Goal: Task Accomplishment & Management: Use online tool/utility

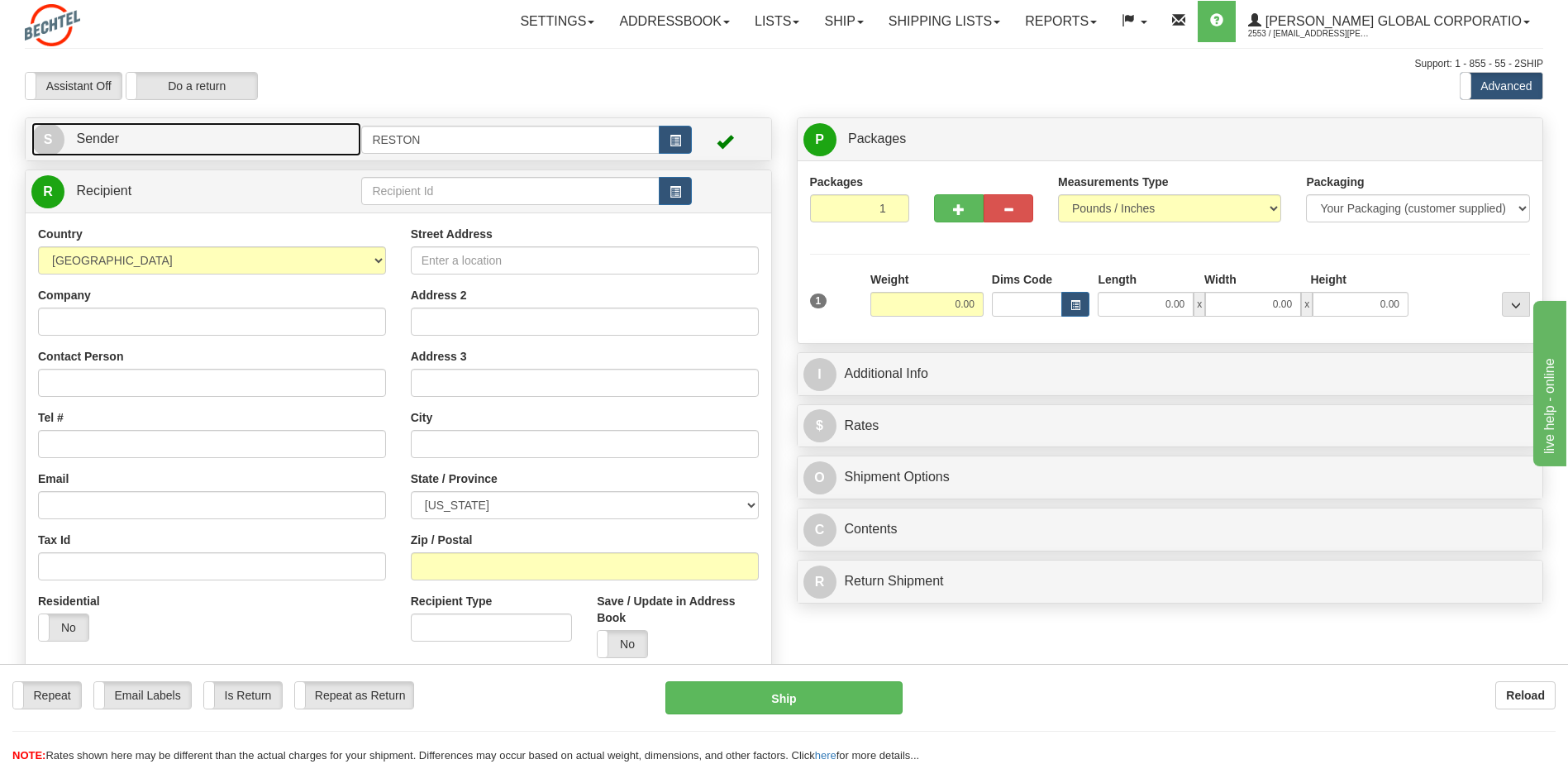
click at [163, 146] on link "S Sender" at bounding box center [196, 140] width 330 height 34
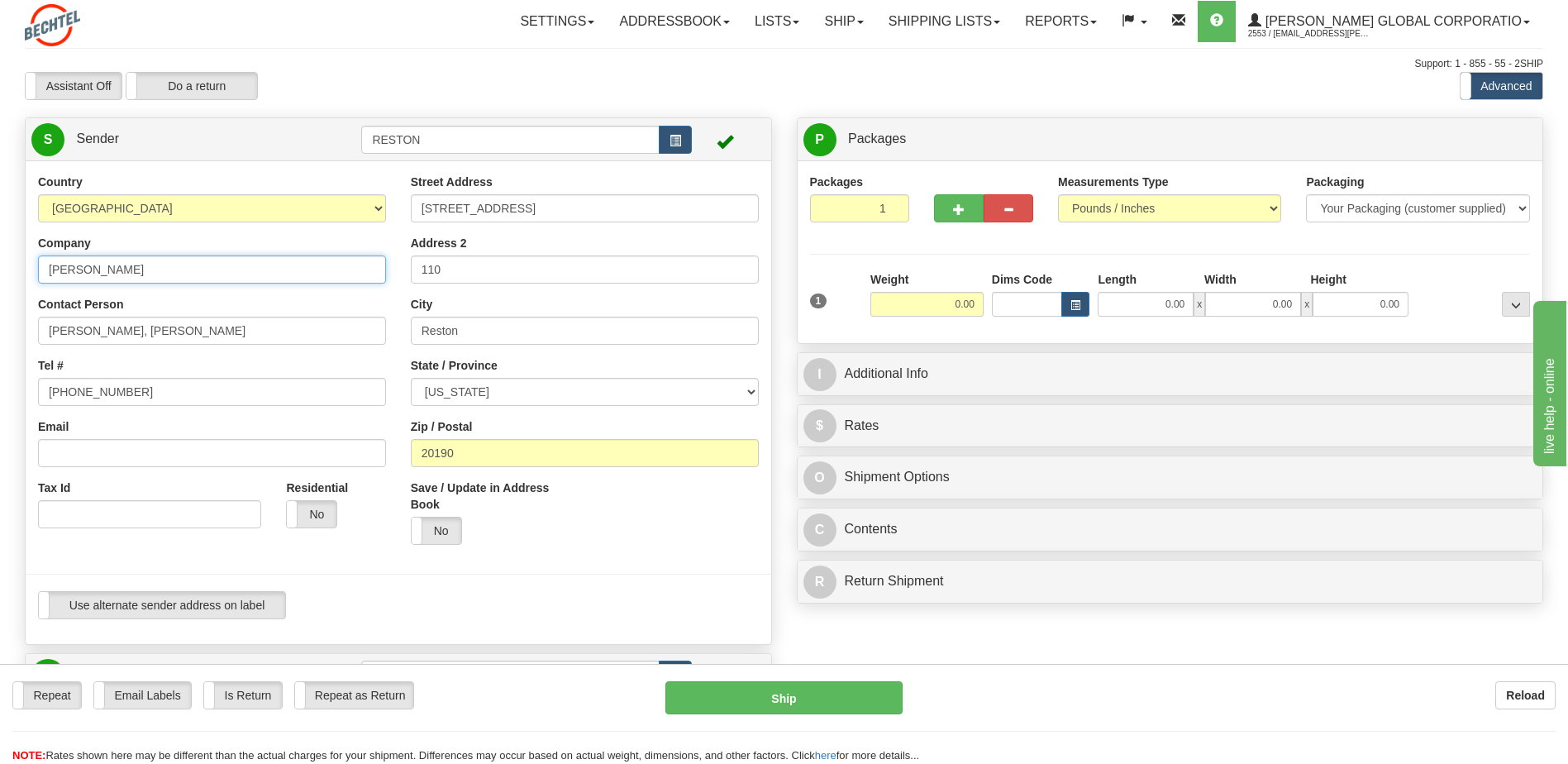
drag, startPoint x: 119, startPoint y: 272, endPoint x: 141, endPoint y: 272, distance: 22.0
click at [119, 272] on input "[PERSON_NAME]" at bounding box center [212, 269] width 348 height 28
type input "[PERSON_NAME] Enterprises"
click at [234, 237] on div "Company [PERSON_NAME] Enterprises" at bounding box center [212, 258] width 348 height 48
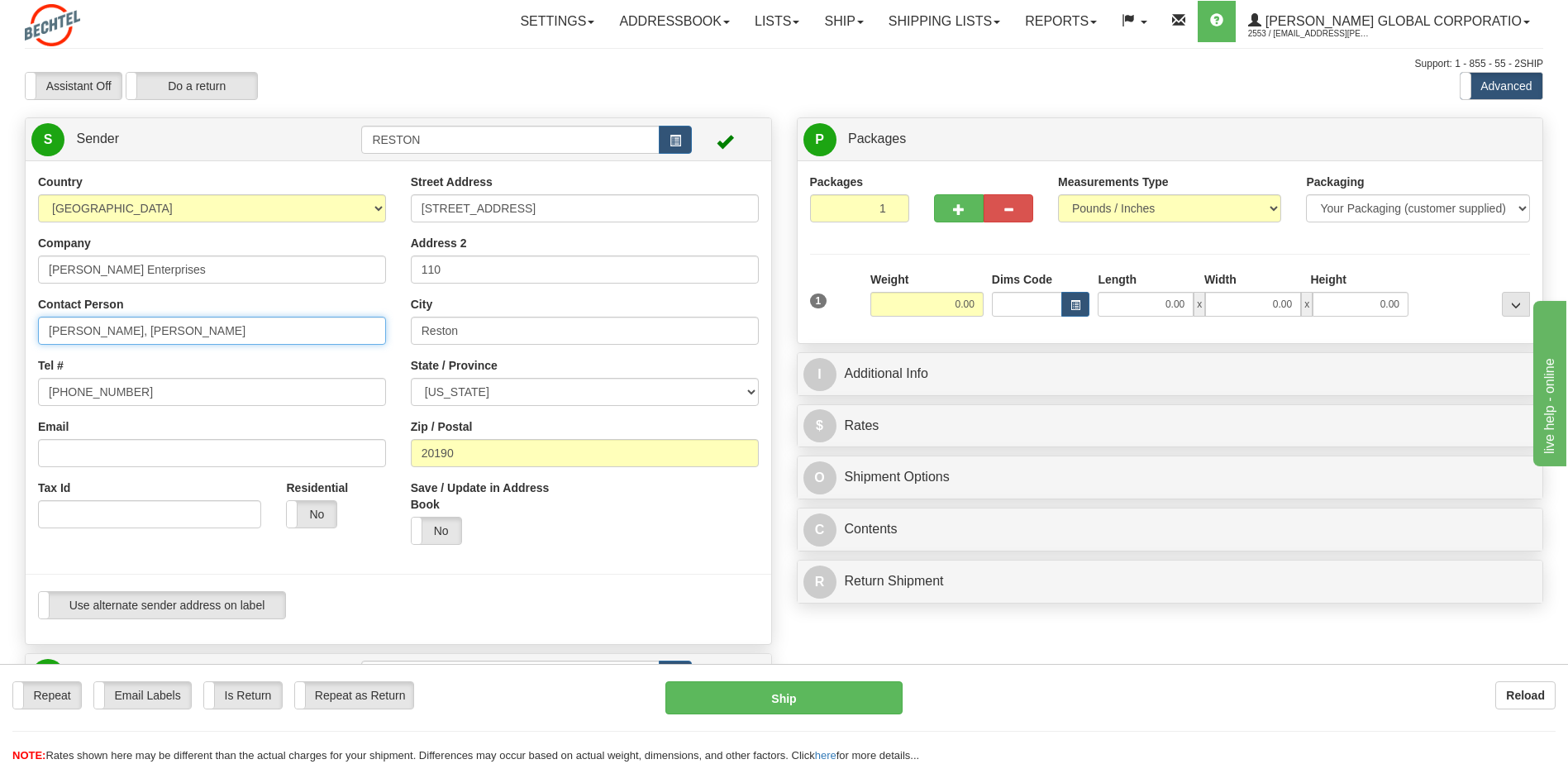
click at [204, 338] on input "[PERSON_NAME], [PERSON_NAME]" at bounding box center [212, 331] width 348 height 28
drag, startPoint x: 204, startPoint y: 334, endPoint x: -102, endPoint y: 315, distance: 306.6
click at [0, 315] on html "Training Course Close Toggle navigation Settings Shipping Preferences New Sende…" at bounding box center [784, 382] width 1568 height 764
type input "[PERSON_NAME]"
click at [138, 394] on input "[PHONE_NUMBER]" at bounding box center [212, 392] width 348 height 28
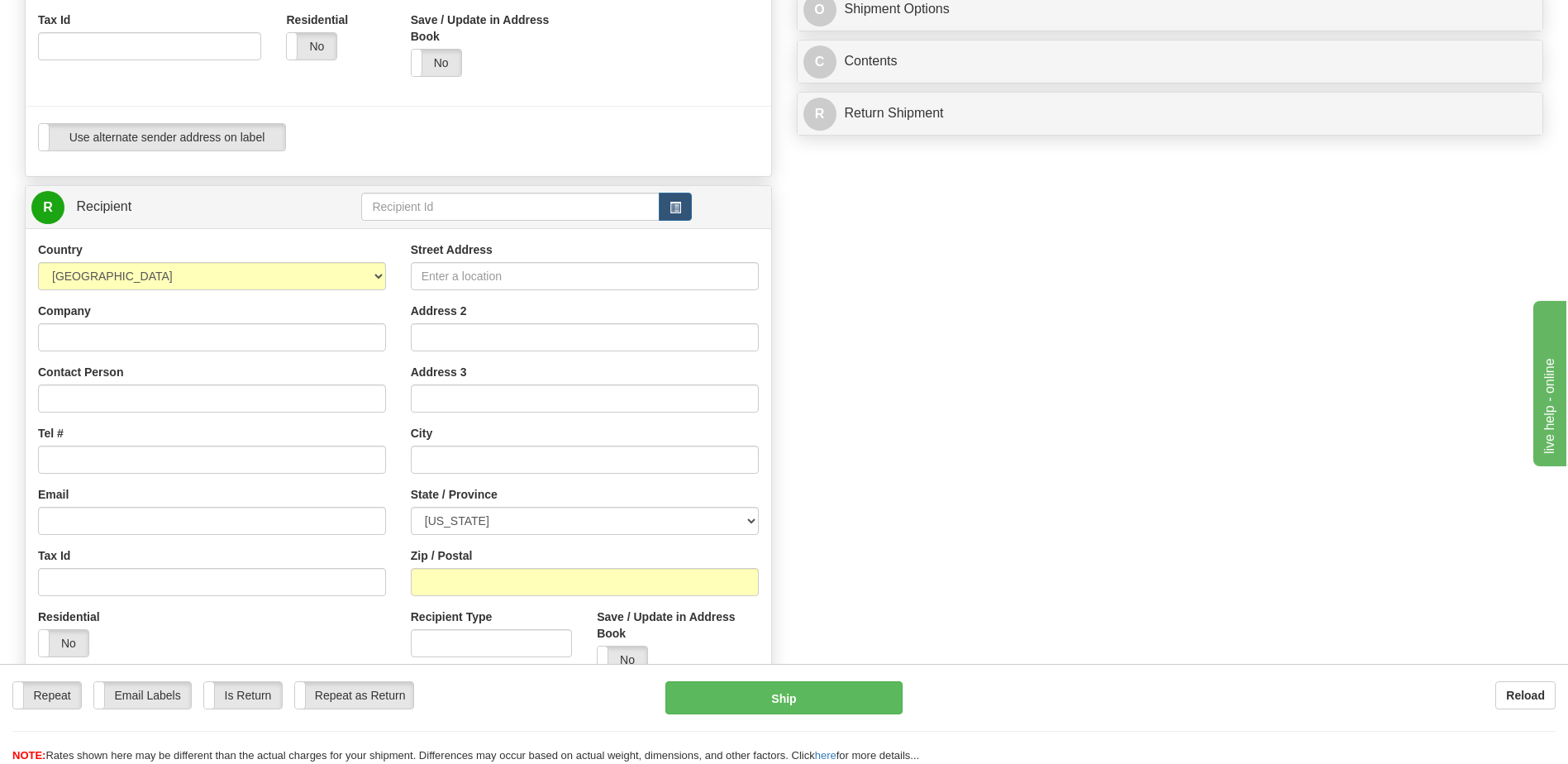
scroll to position [496, 0]
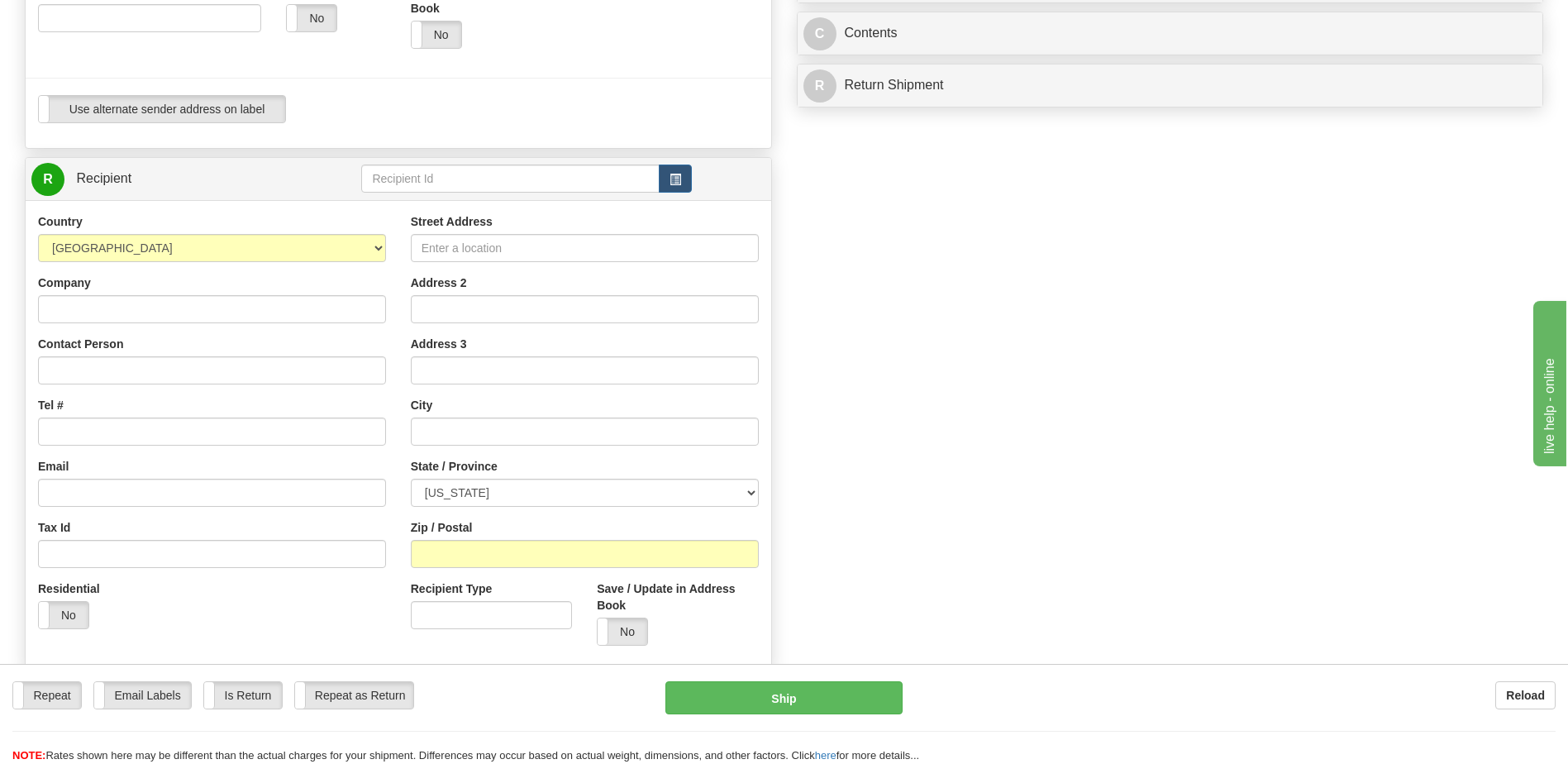
type input "[PHONE_NUMBER]"
click at [376, 247] on select "[GEOGRAPHIC_DATA] [GEOGRAPHIC_DATA] [GEOGRAPHIC_DATA] [GEOGRAPHIC_DATA] [US_STA…" at bounding box center [212, 247] width 348 height 28
select select "CA"
click at [38, 234] on select "[GEOGRAPHIC_DATA] [GEOGRAPHIC_DATA] [GEOGRAPHIC_DATA] [GEOGRAPHIC_DATA] [US_STA…" at bounding box center [212, 247] width 348 height 28
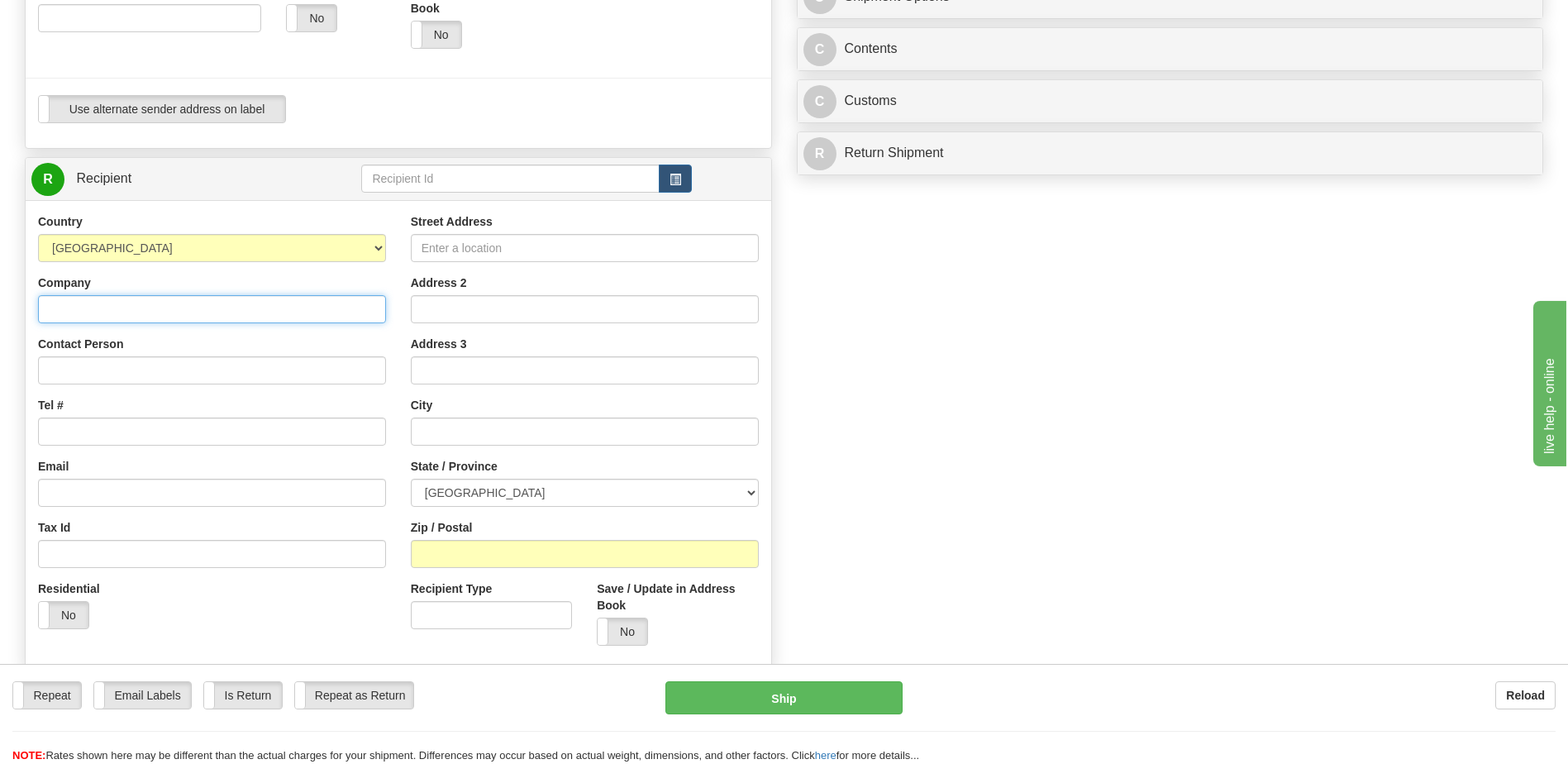
click at [175, 313] on input "Company" at bounding box center [212, 309] width 348 height 28
type input "Passport Program"
click at [108, 438] on input "Tel #" at bounding box center [212, 431] width 348 height 28
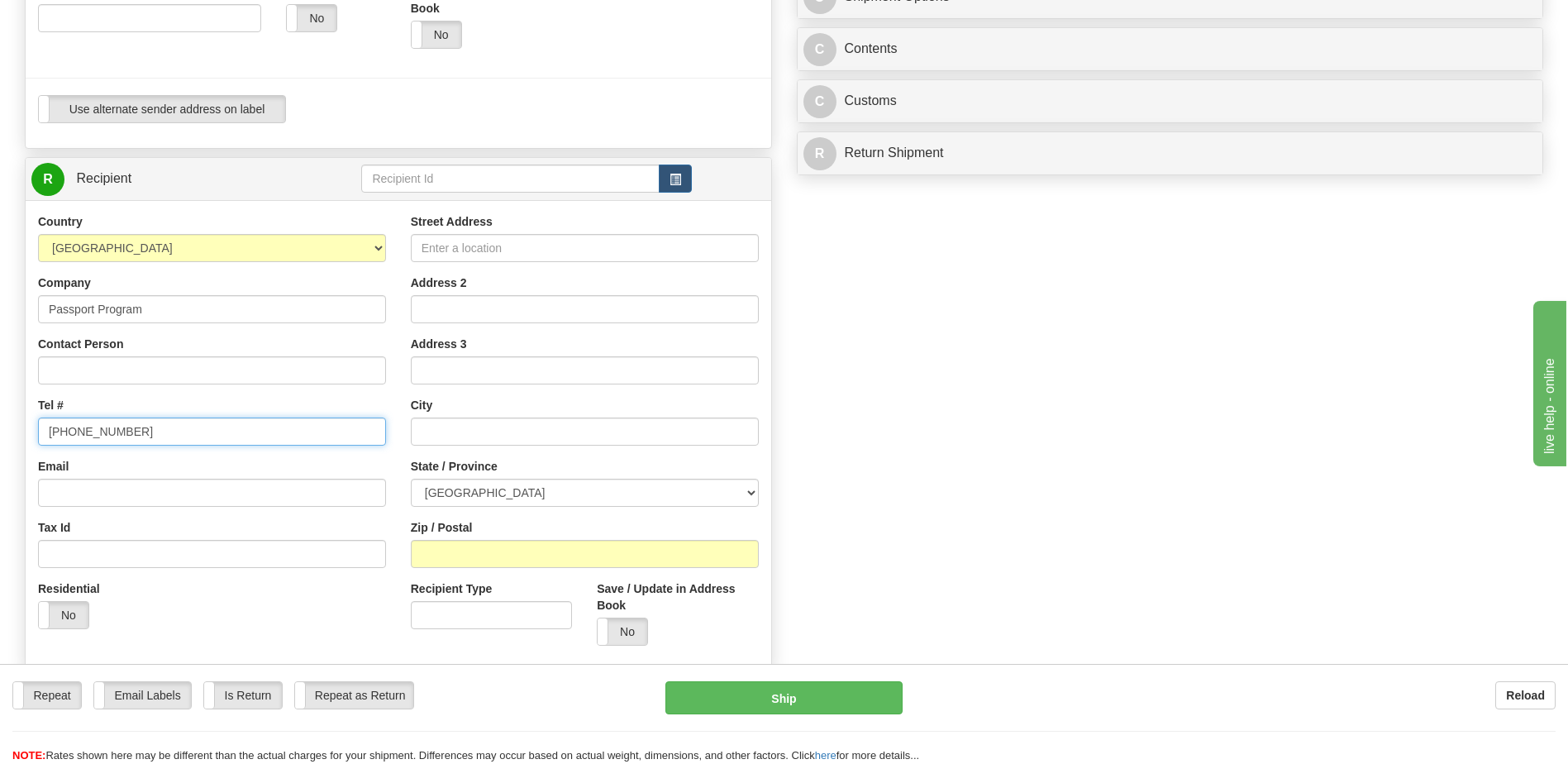
type input "[PHONE_NUMBER]"
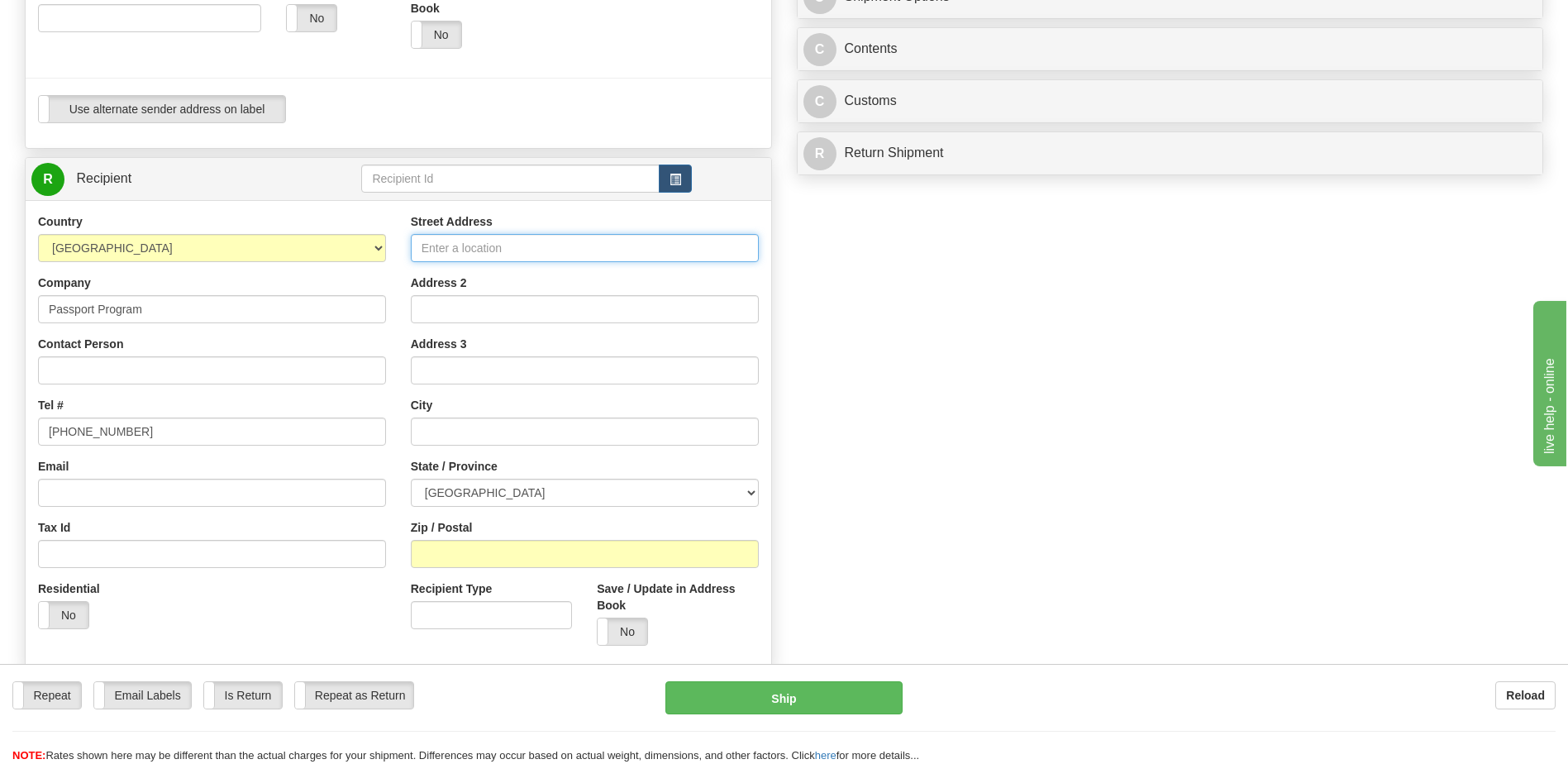
click at [502, 245] on input "Street Address" at bounding box center [585, 247] width 348 height 28
type input "Gatineau"
drag, startPoint x: 474, startPoint y: 245, endPoint x: 404, endPoint y: 245, distance: 70.0
click at [404, 245] on div "Street Address [GEOGRAPHIC_DATA] Address 2 Address 3 City State / Province [GEO…" at bounding box center [585, 434] width 373 height 444
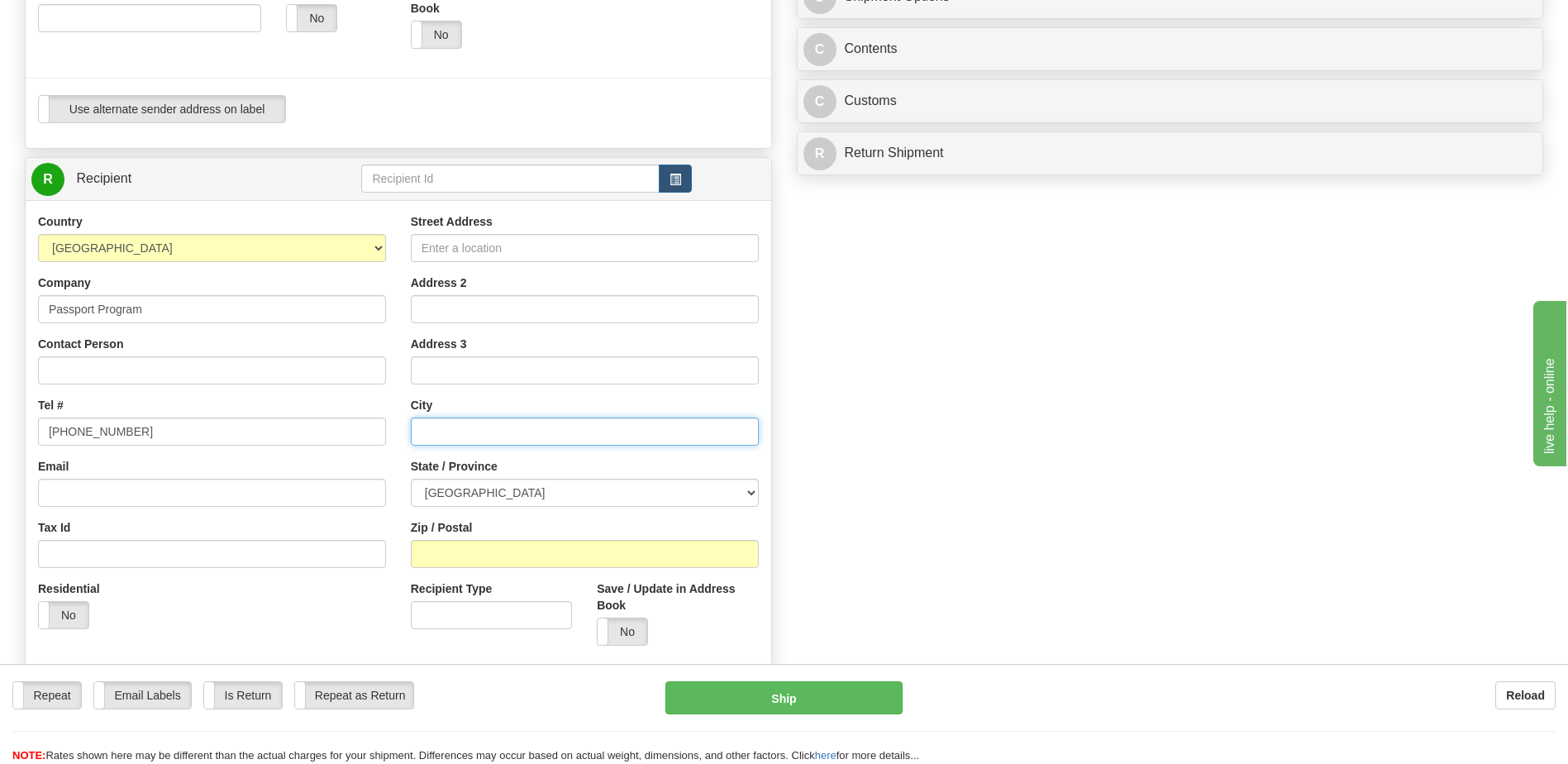
click at [449, 429] on input "text" at bounding box center [585, 431] width 348 height 28
type input "Gatineau"
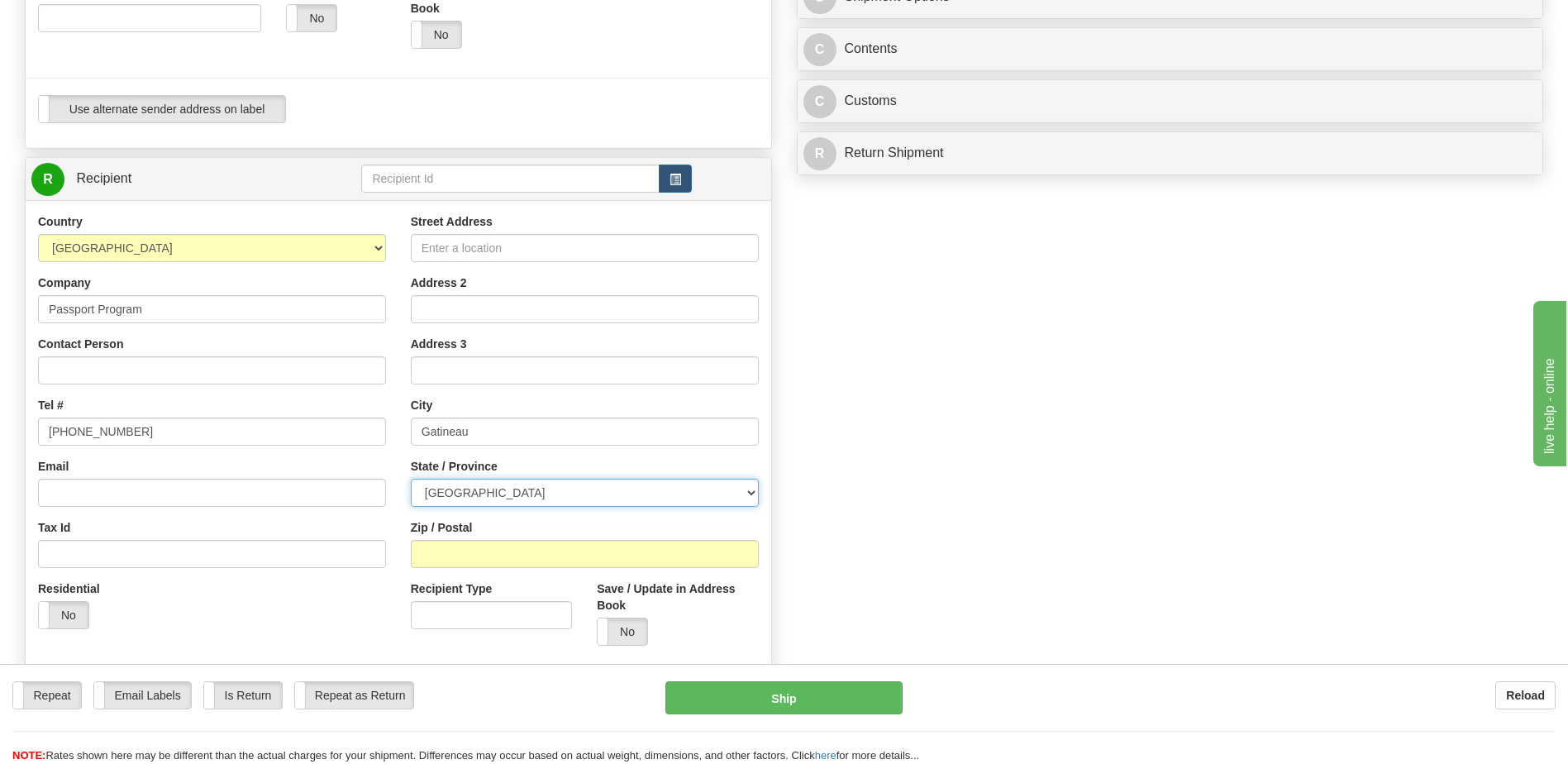
click at [553, 494] on select "[GEOGRAPHIC_DATA] [GEOGRAPHIC_DATA] [GEOGRAPHIC_DATA] [GEOGRAPHIC_DATA] [GEOGRA…" at bounding box center [585, 493] width 348 height 28
click at [900, 490] on div "Create a label for the return Create Pickup Without Label S" at bounding box center [784, 201] width 1543 height 1161
click at [447, 553] on input "Zip / Postal" at bounding box center [585, 553] width 348 height 28
click at [759, 493] on div "Street Address Address 2 Address 3 City [GEOGRAPHIC_DATA] State / Province [GEO…" at bounding box center [585, 434] width 373 height 444
click at [750, 494] on select "[GEOGRAPHIC_DATA] [GEOGRAPHIC_DATA] [GEOGRAPHIC_DATA] [GEOGRAPHIC_DATA] [GEOGRA…" at bounding box center [585, 493] width 348 height 28
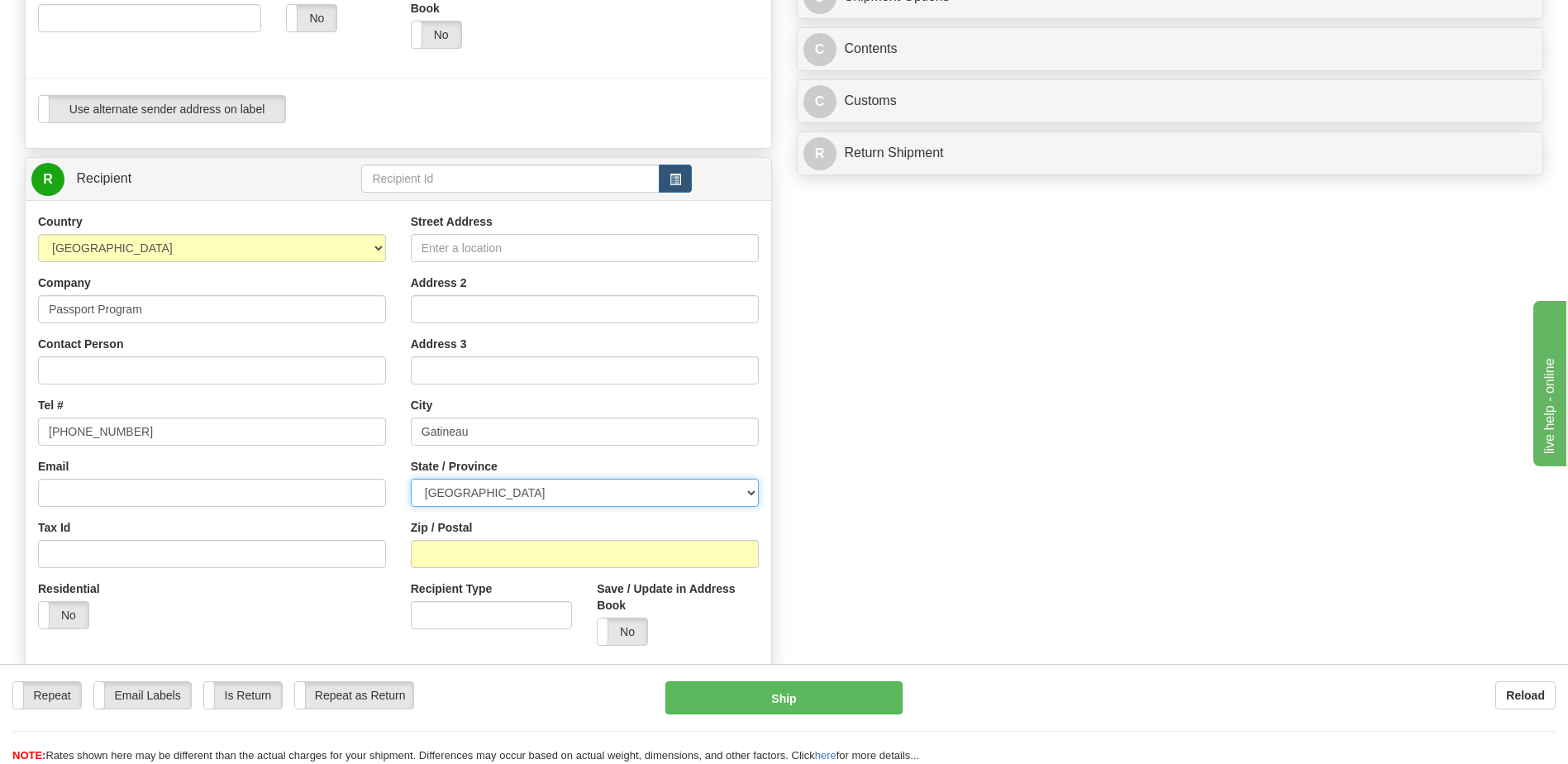
select select "QC"
click at [411, 479] on select "[GEOGRAPHIC_DATA] [GEOGRAPHIC_DATA] [GEOGRAPHIC_DATA] [GEOGRAPHIC_DATA] [GEOGRA…" at bounding box center [585, 493] width 348 height 28
click at [470, 553] on input "Zip / Postal" at bounding box center [585, 553] width 348 height 28
type input "Q"
type input "L"
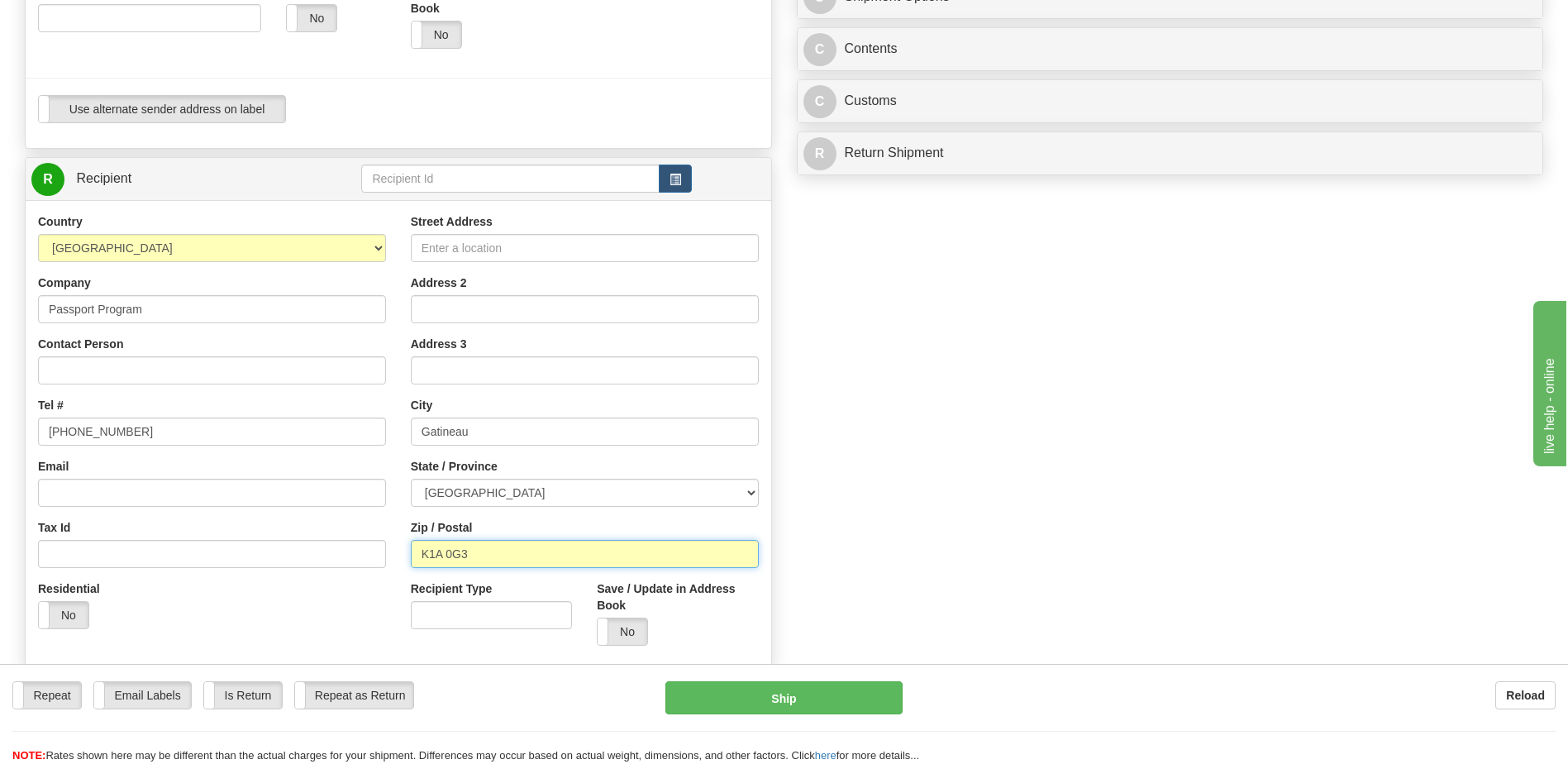
type input "K1A 0G3"
click at [930, 552] on div "Create a label for the return Create Pickup Without Label S" at bounding box center [784, 201] width 1543 height 1161
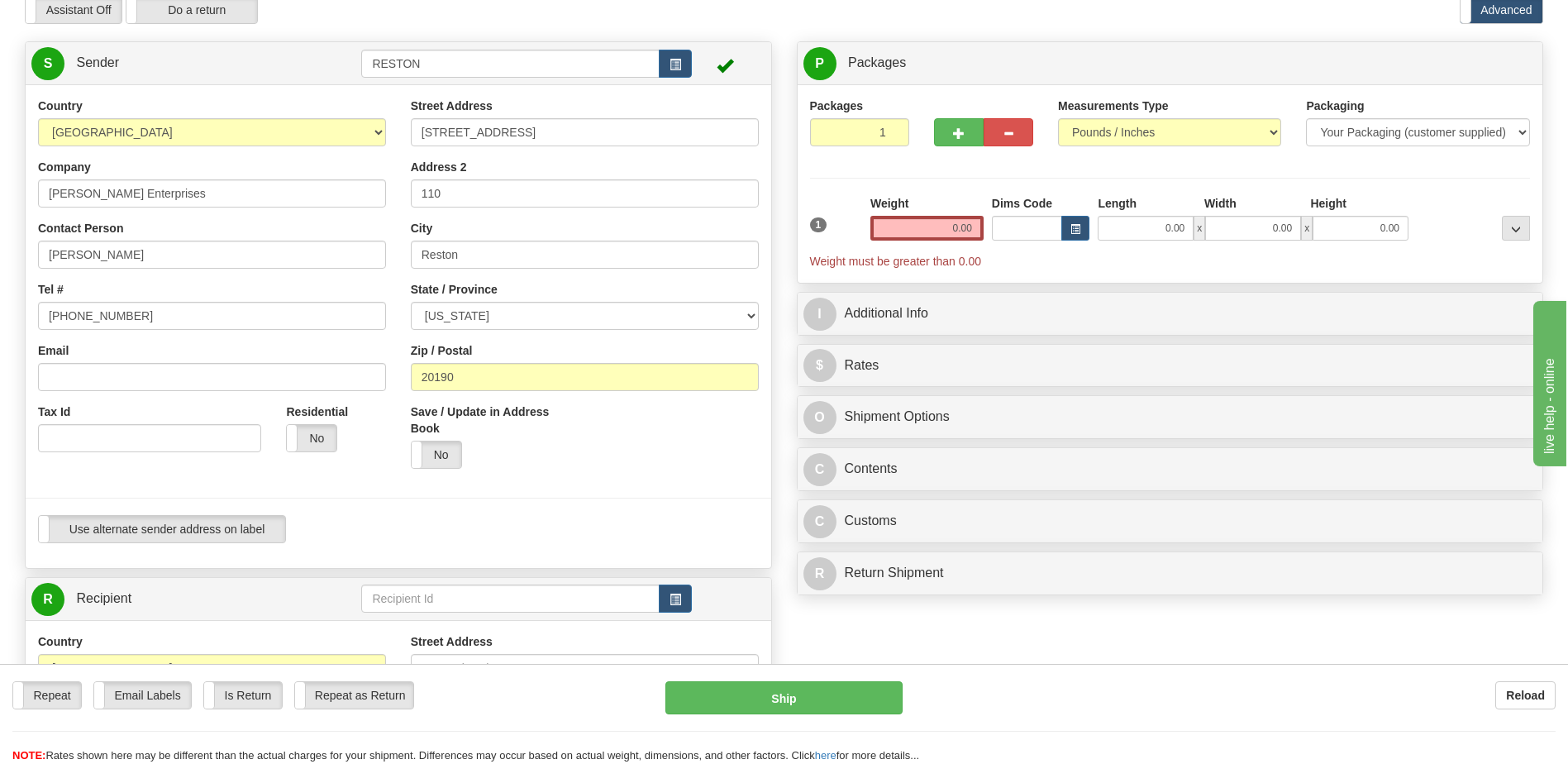
scroll to position [0, 0]
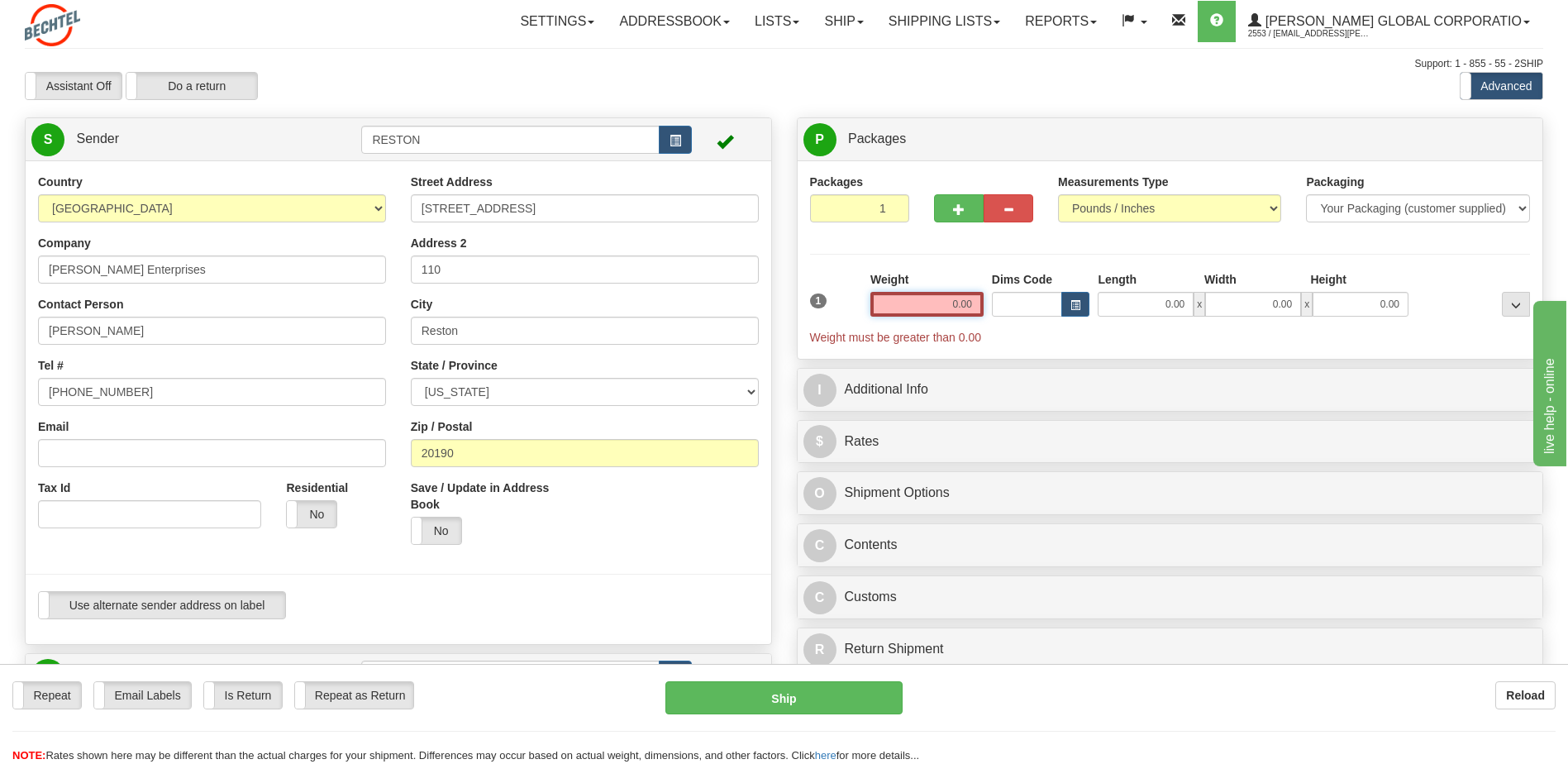
drag, startPoint x: 951, startPoint y: 311, endPoint x: 1004, endPoint y: 312, distance: 53.0
click at [1004, 311] on div "1 Weight 0.00 Dims Code 0.00" at bounding box center [1170, 308] width 730 height 74
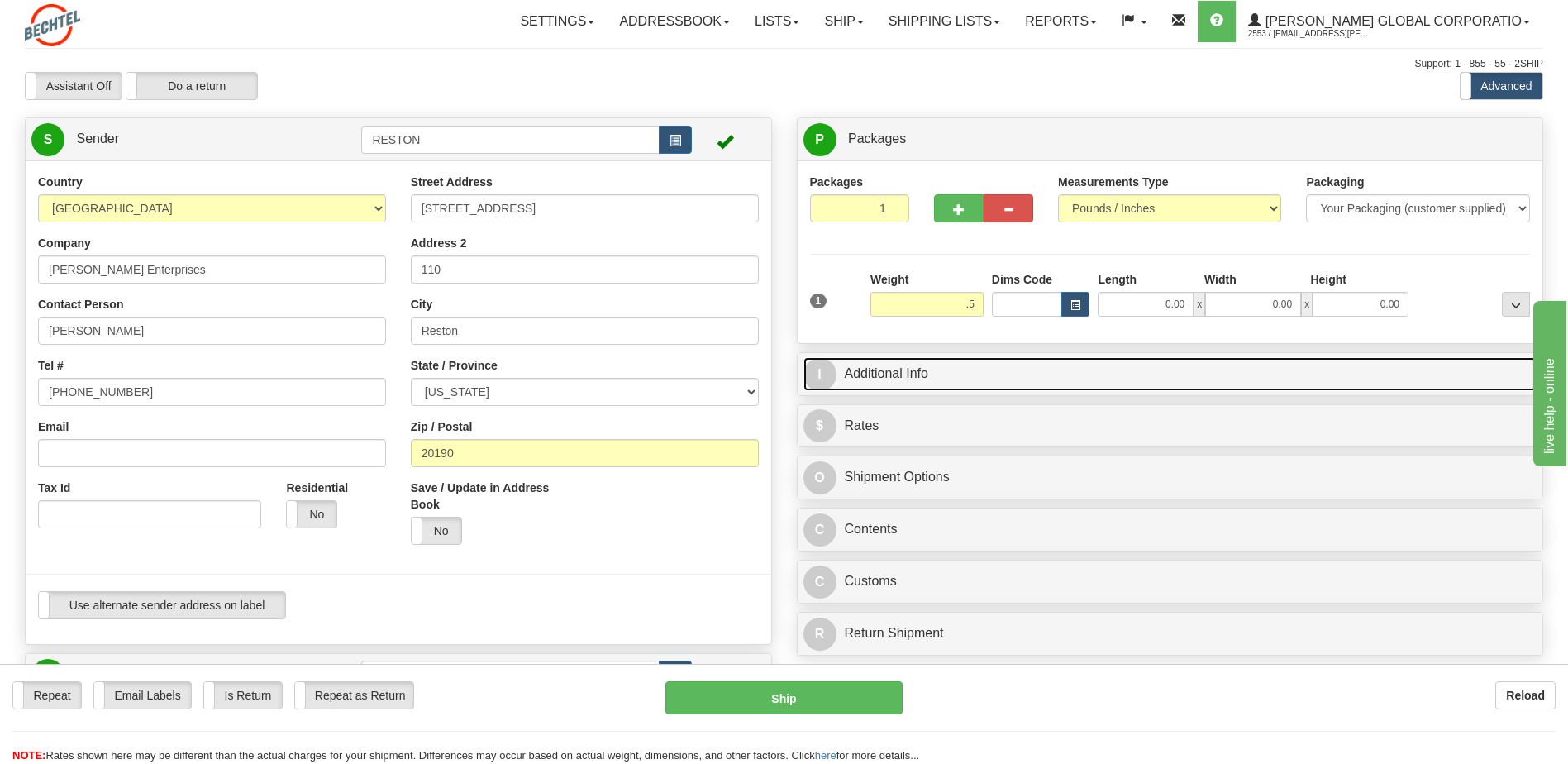
type input "0.50"
click at [888, 374] on link "I Additional Info" at bounding box center [1171, 374] width 735 height 34
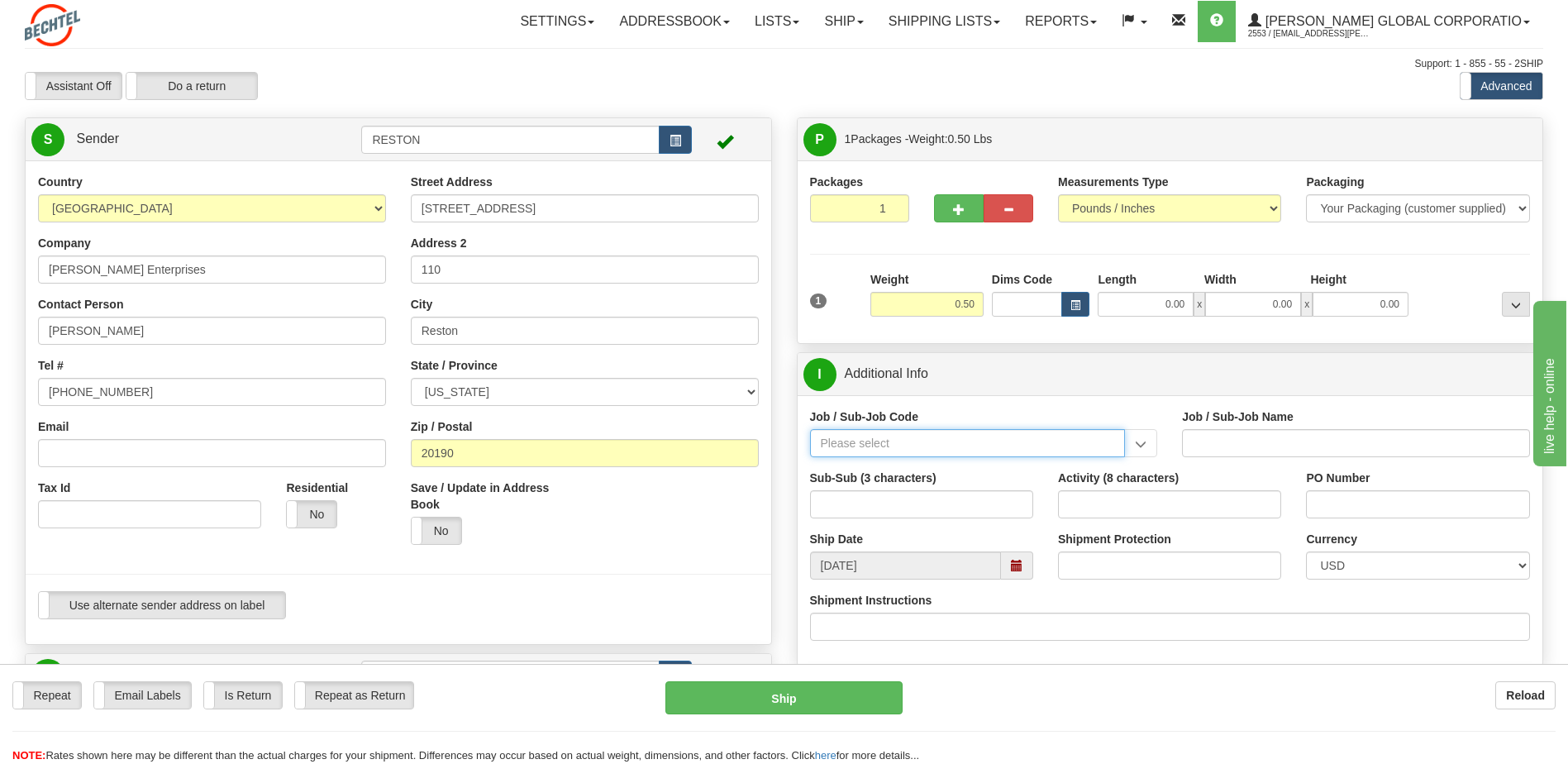
click at [915, 445] on input "Job / Sub-Job Code" at bounding box center [968, 442] width 316 height 28
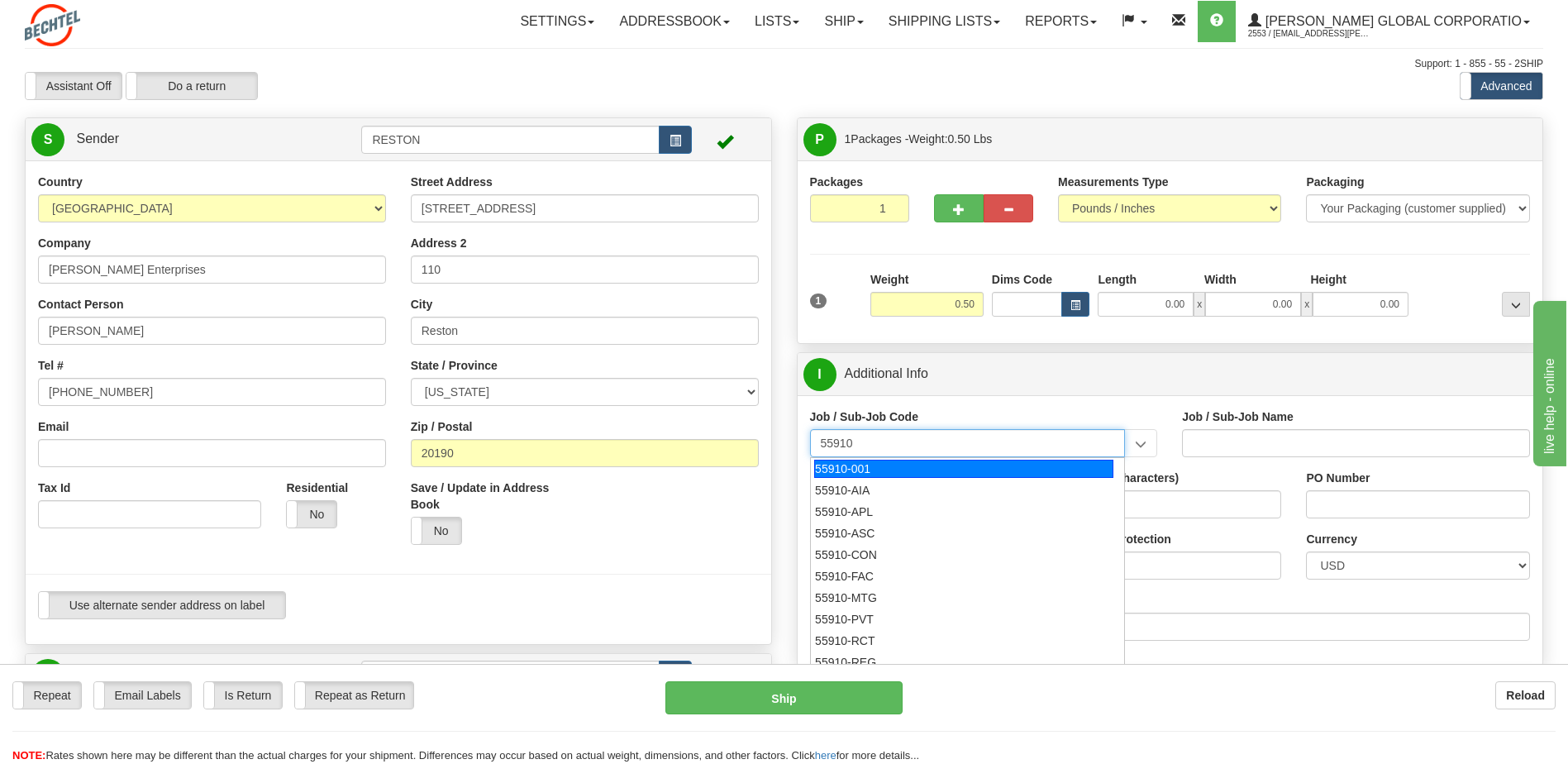
click at [860, 463] on div "55910-001" at bounding box center [964, 468] width 299 height 18
type input "55910-001"
type input "BEN PRESIDENT OH - GENERAL"
type input "55910-001"
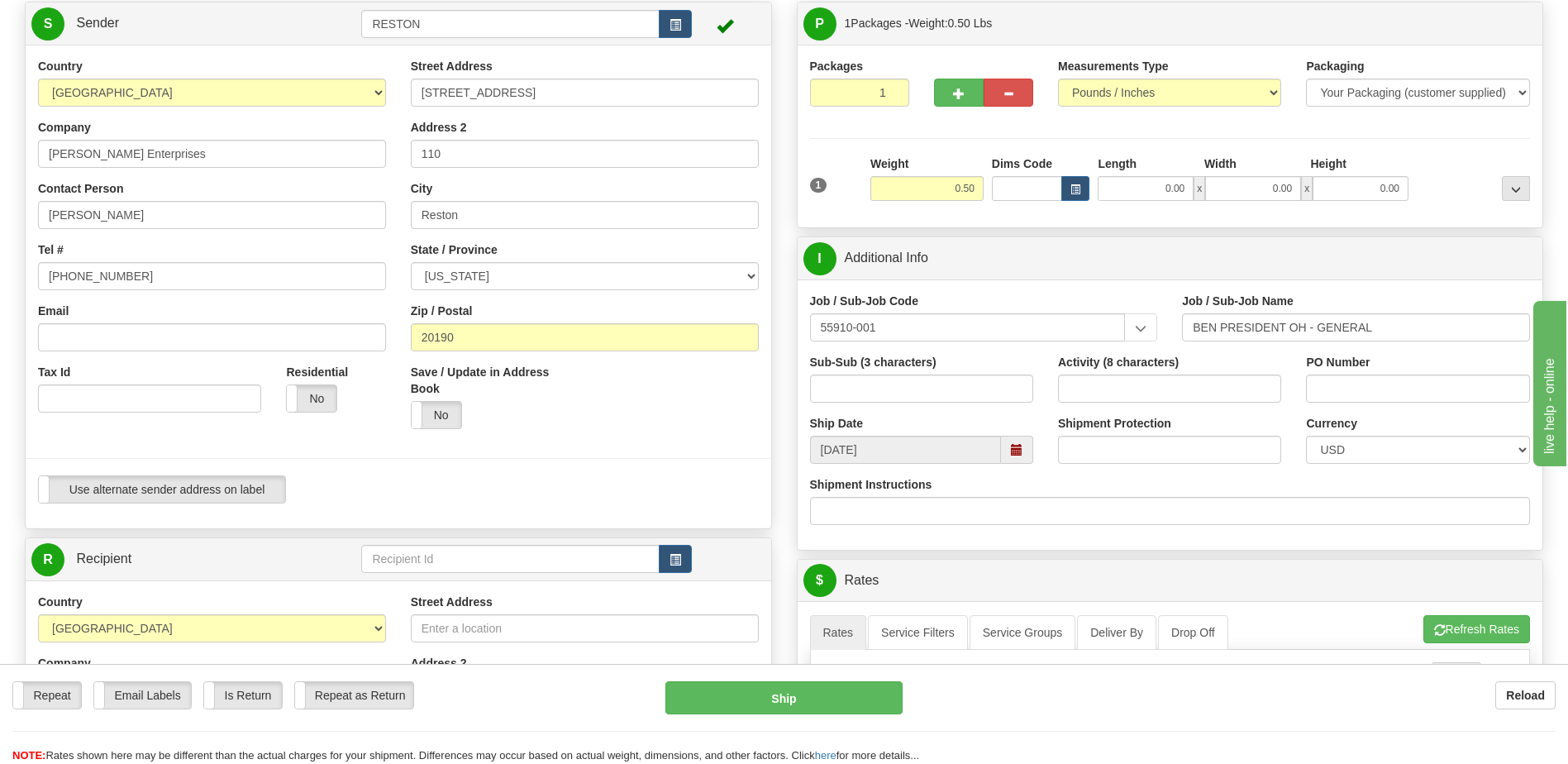
scroll to position [248, 0]
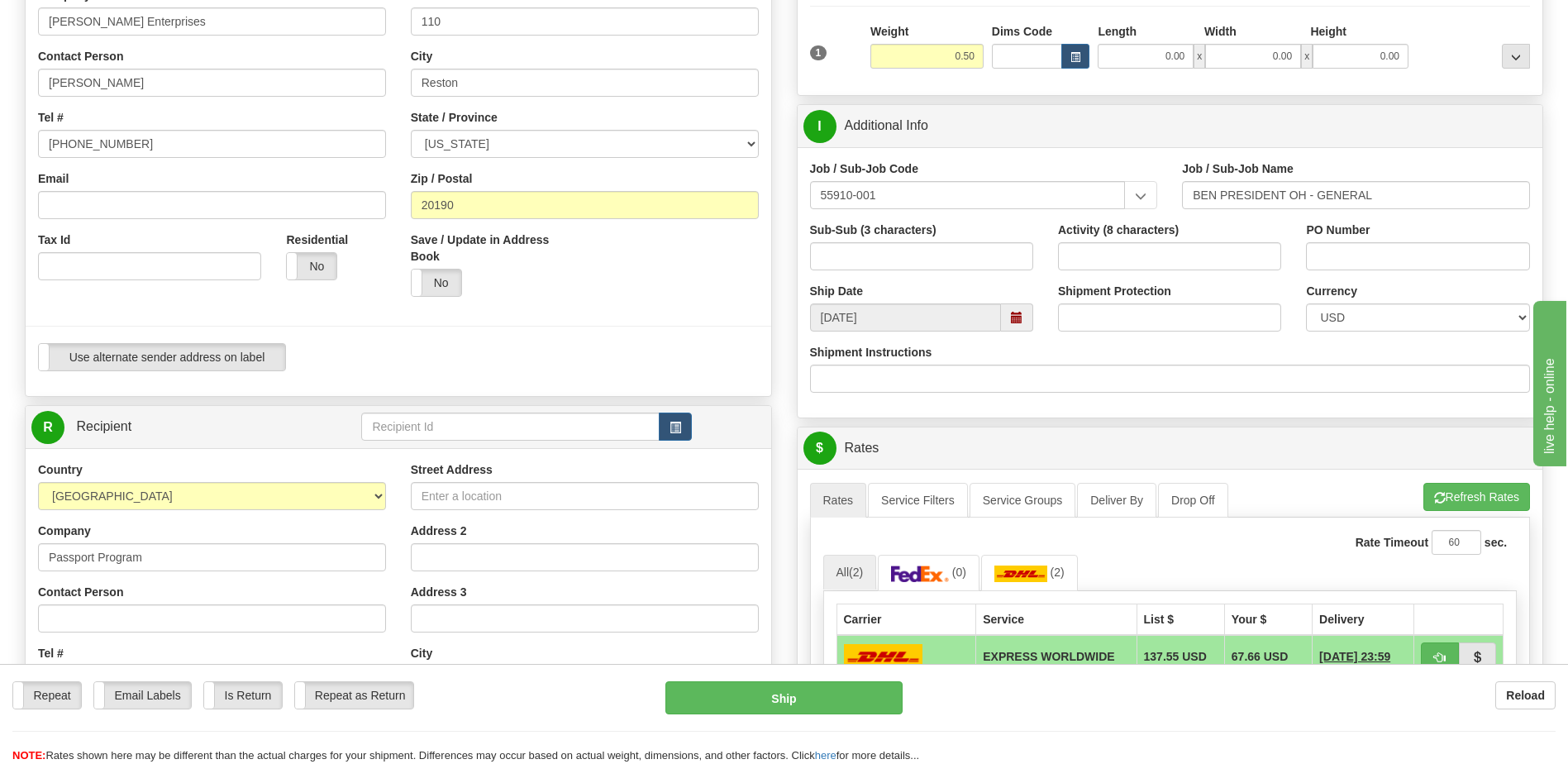
click at [1018, 322] on span at bounding box center [1017, 318] width 12 height 12
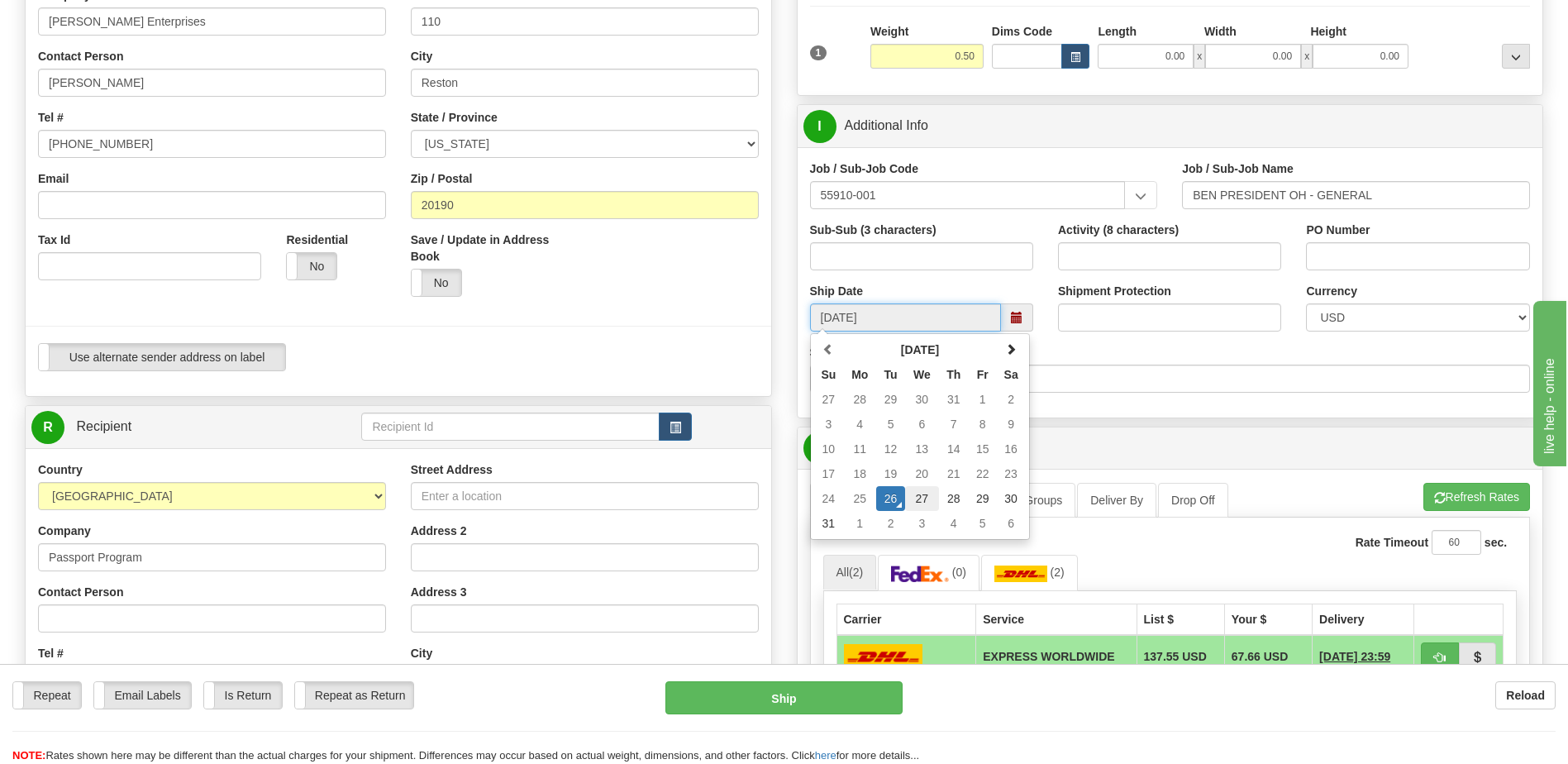
click at [920, 497] on td "27" at bounding box center [923, 498] width 34 height 25
type input "[DATE]"
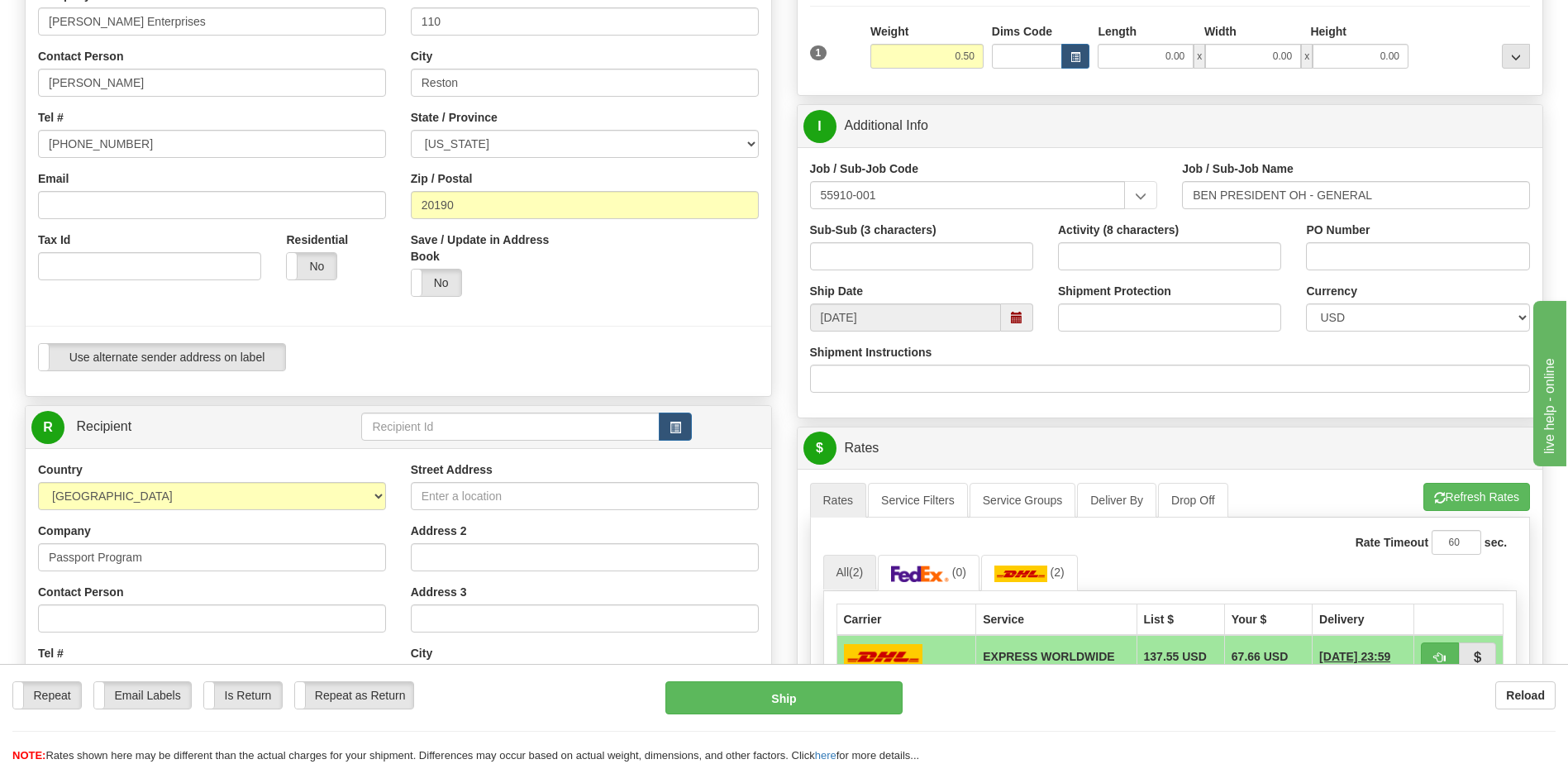
click at [1090, 344] on div "Shipment Instructions" at bounding box center [1171, 367] width 721 height 48
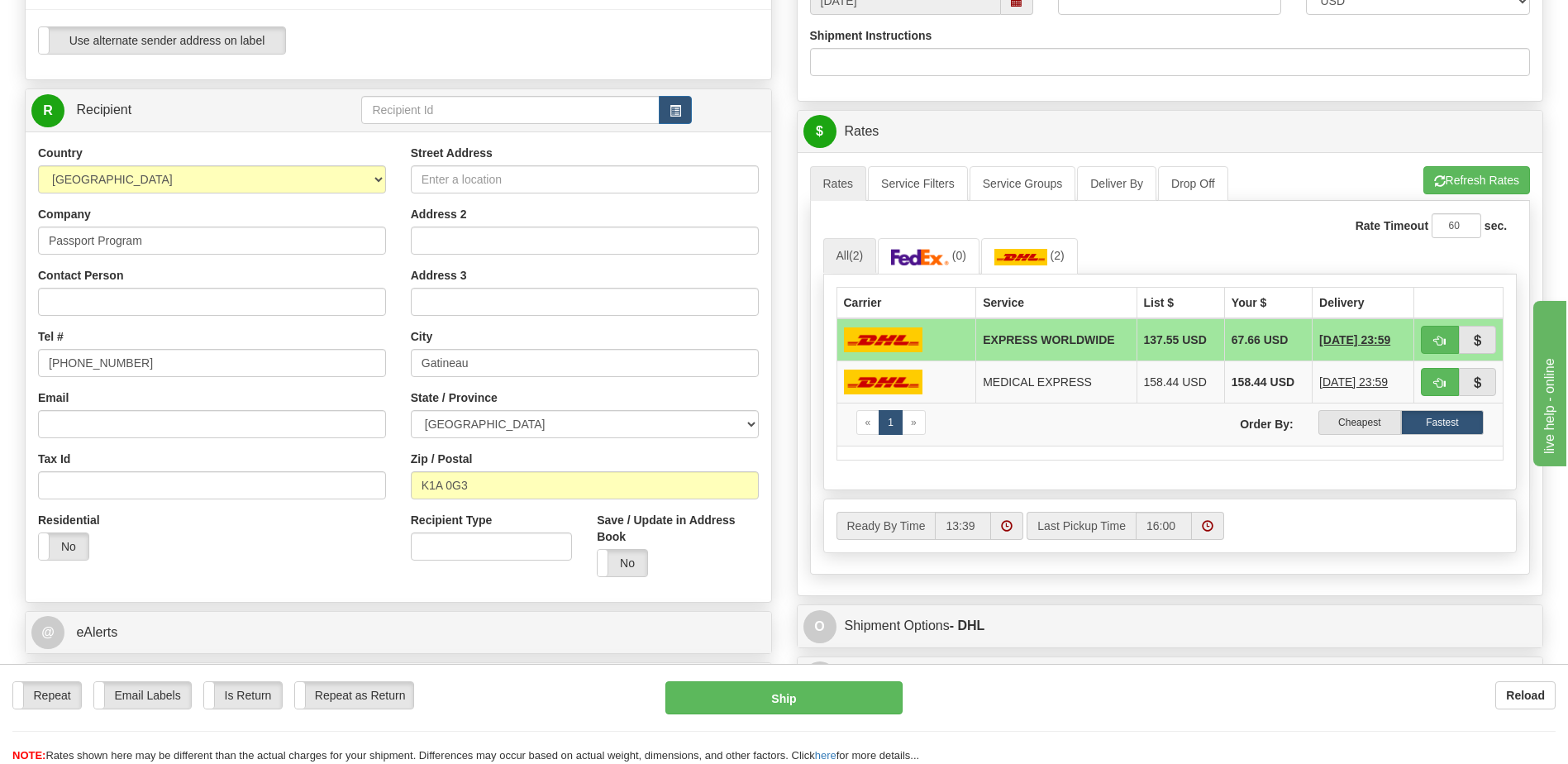
scroll to position [579, 0]
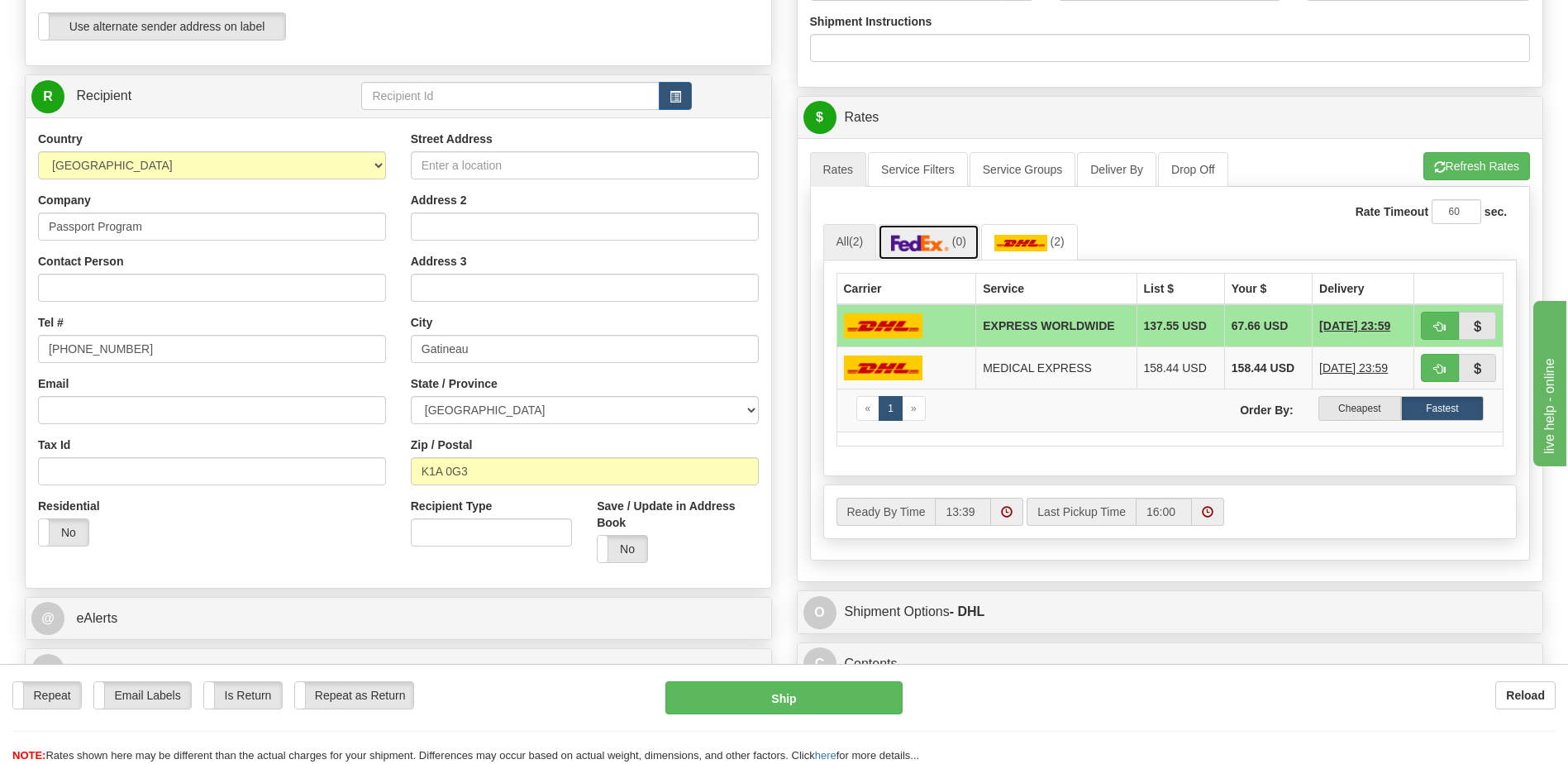
click at [908, 244] on img at bounding box center [920, 242] width 57 height 17
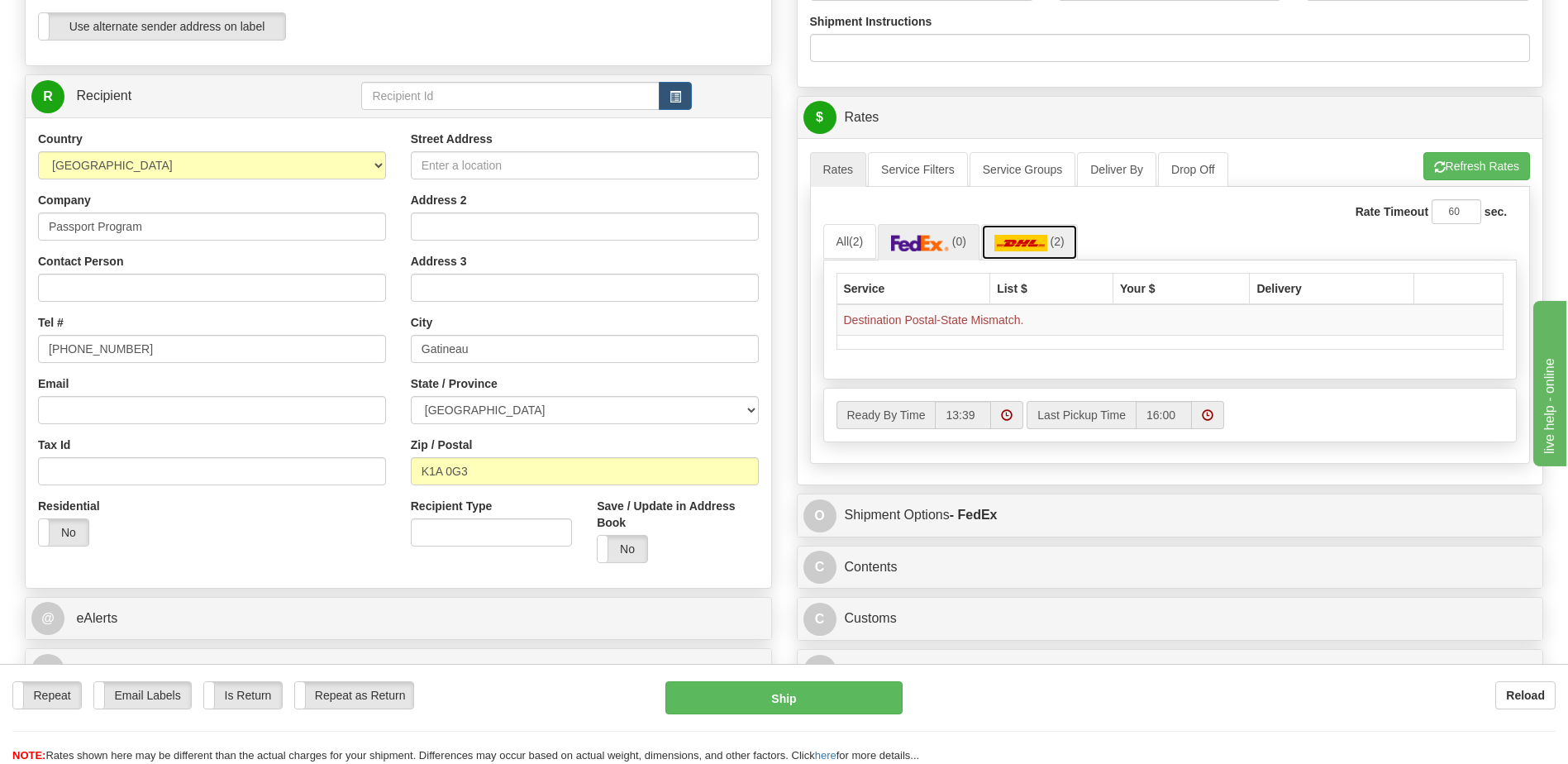
click at [1025, 241] on img at bounding box center [1021, 242] width 52 height 17
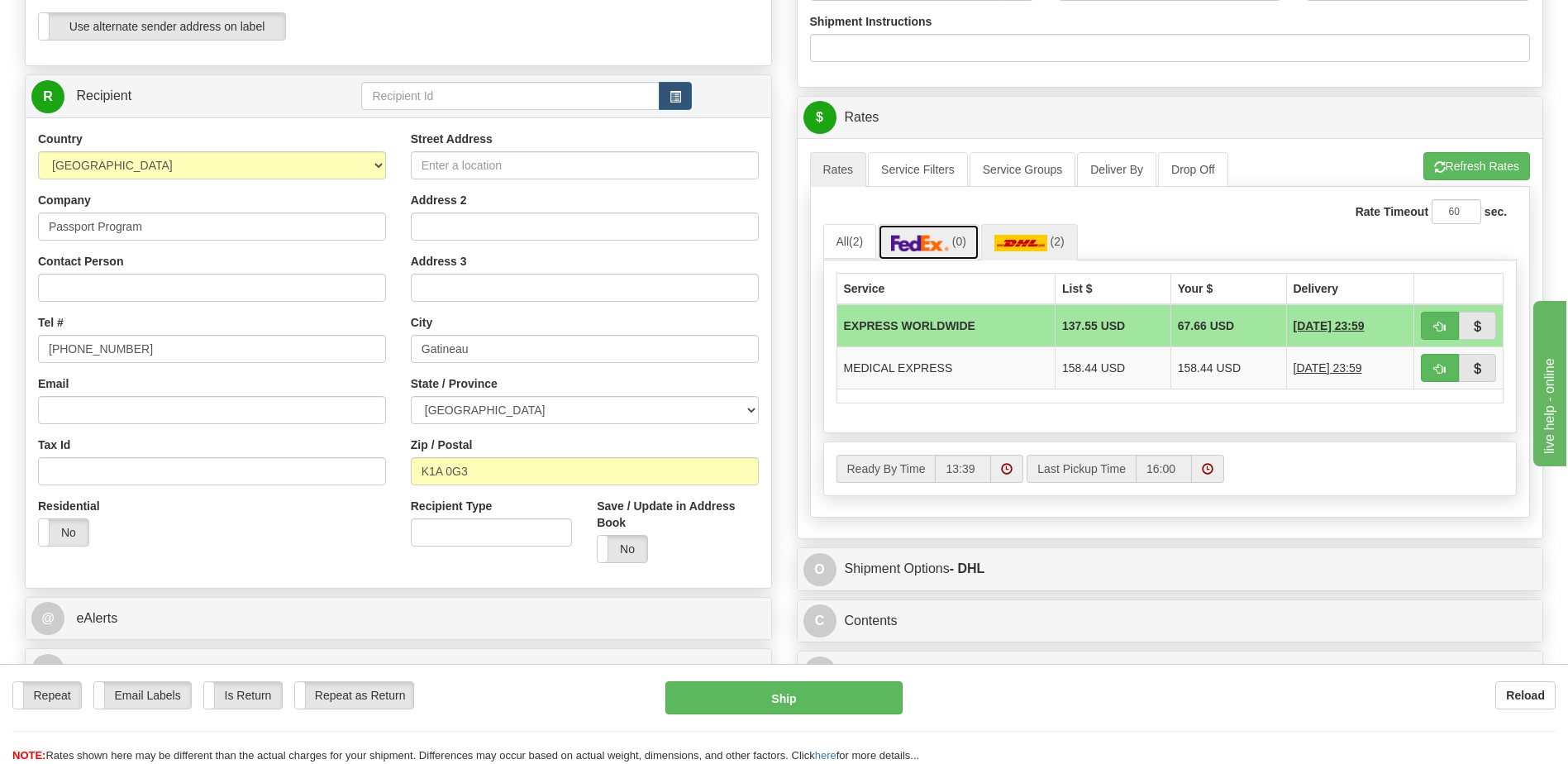
click at [926, 239] on img at bounding box center [920, 242] width 57 height 17
